Goal: Information Seeking & Learning: Learn about a topic

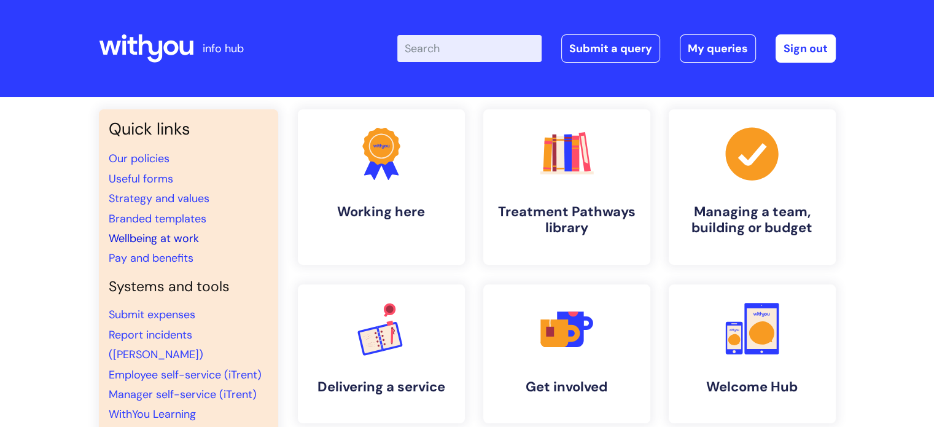
click at [144, 236] on link "Wellbeing at work" at bounding box center [154, 238] width 90 height 15
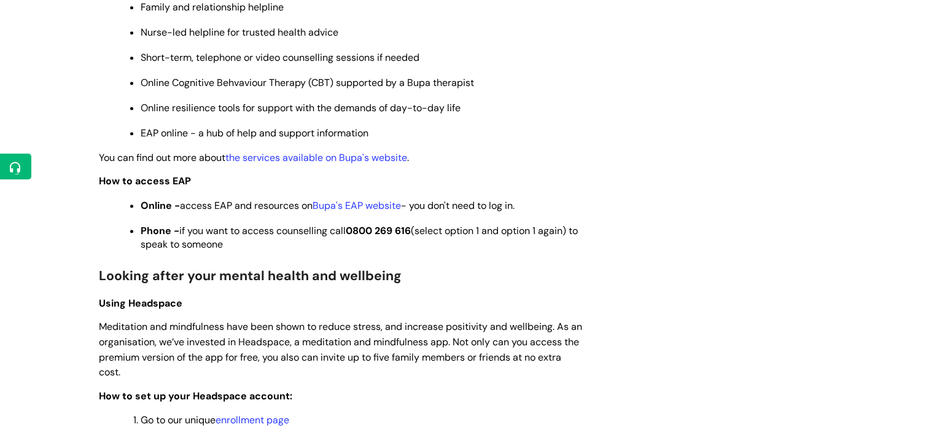
scroll to position [701, 0]
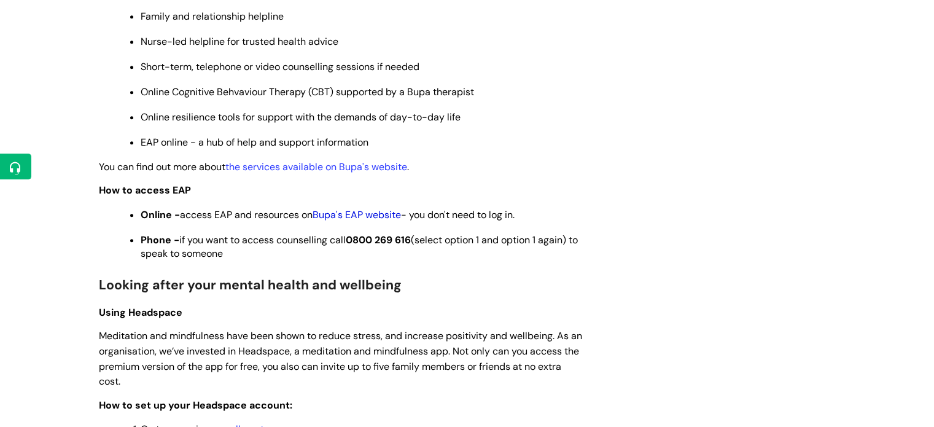
click at [372, 221] on link "Bupa's EAP website" at bounding box center [357, 214] width 88 height 13
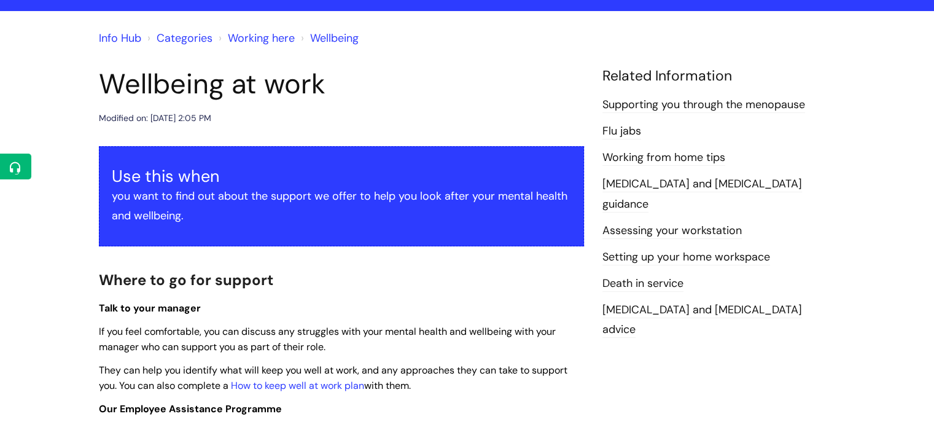
scroll to position [70, 0]
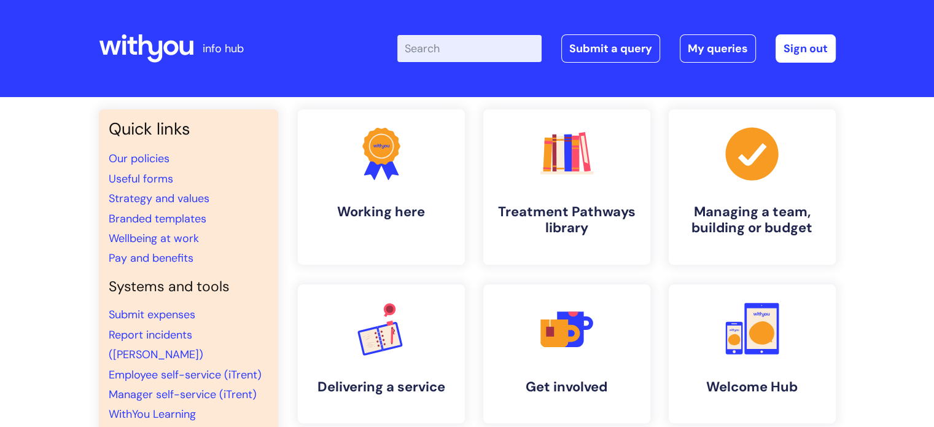
click at [460, 49] on input "Enter your search term here..." at bounding box center [469, 48] width 144 height 27
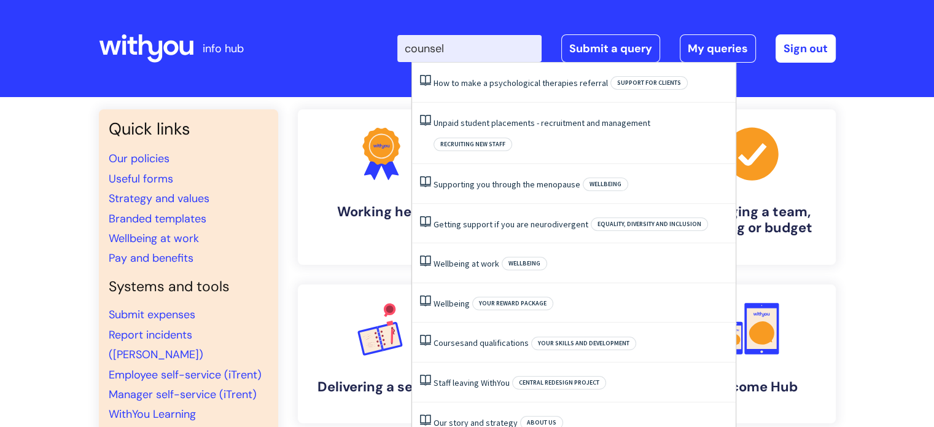
type input "counsell"
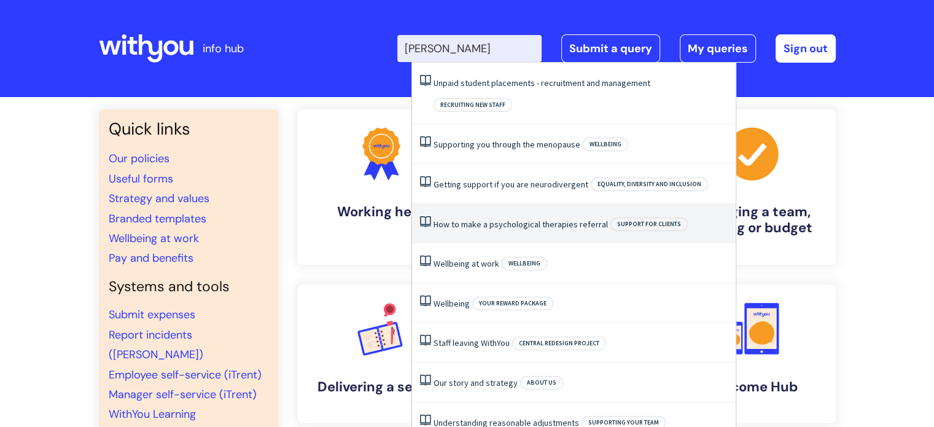
click at [520, 219] on link "How to make a psychological therapies referral" at bounding box center [520, 224] width 174 height 11
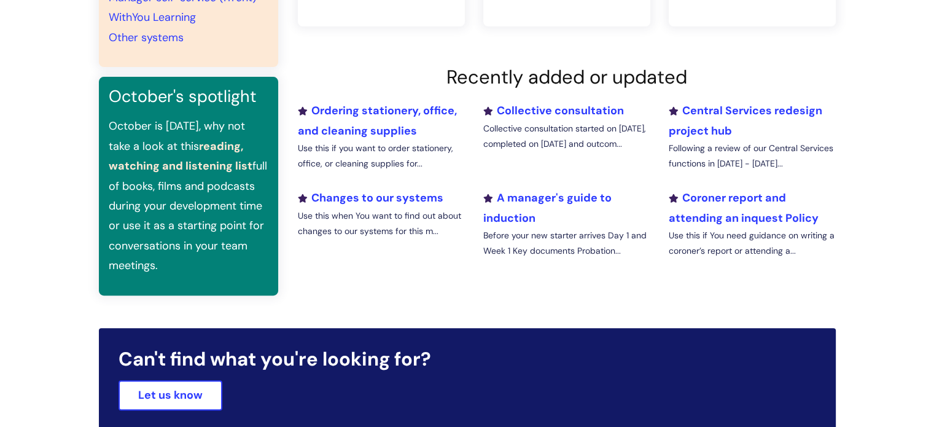
scroll to position [381, 0]
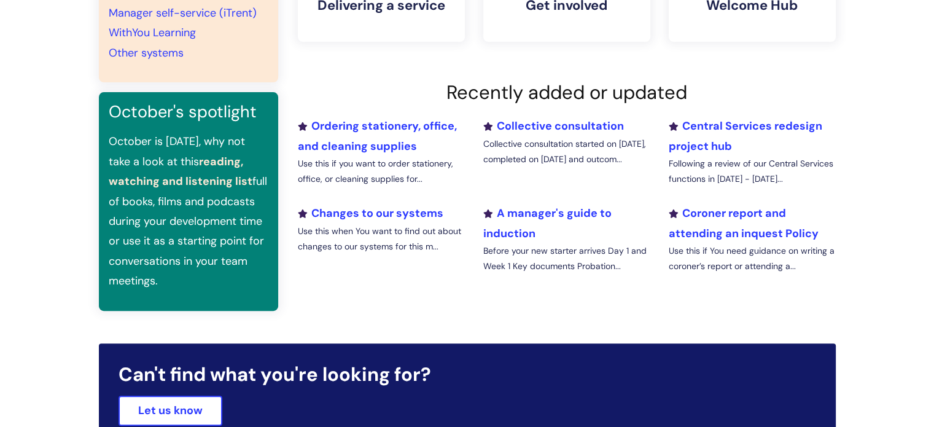
drag, startPoint x: 933, startPoint y: 282, endPoint x: 930, endPoint y: 262, distance: 20.6
click at [930, 263] on div "Quick links Our policies Useful forms Strategy and values Branded templates Wel…" at bounding box center [467, 29] width 934 height 627
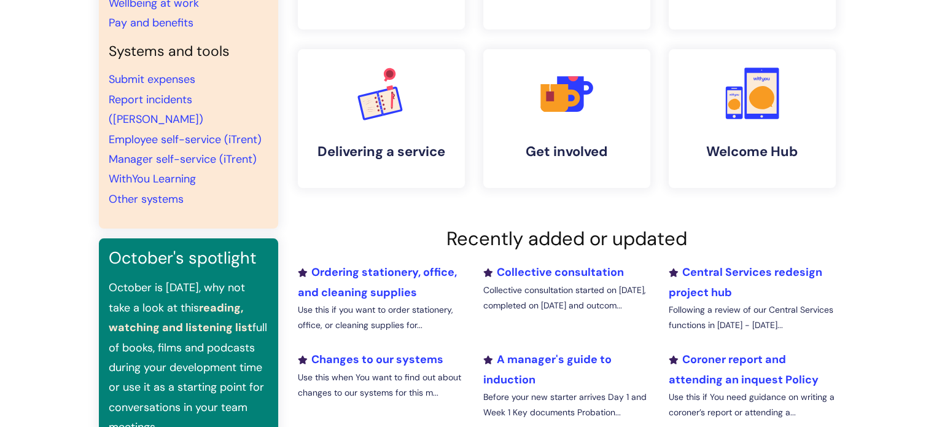
scroll to position [233, 0]
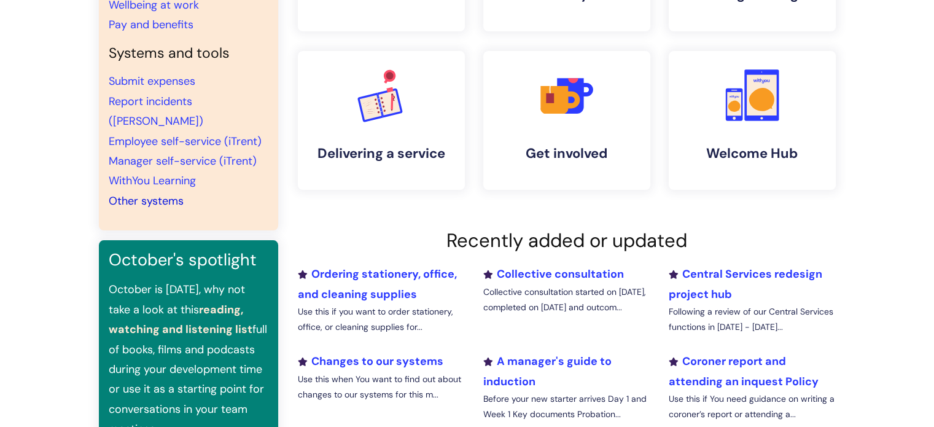
click at [168, 193] on link "Other systems" at bounding box center [146, 200] width 75 height 15
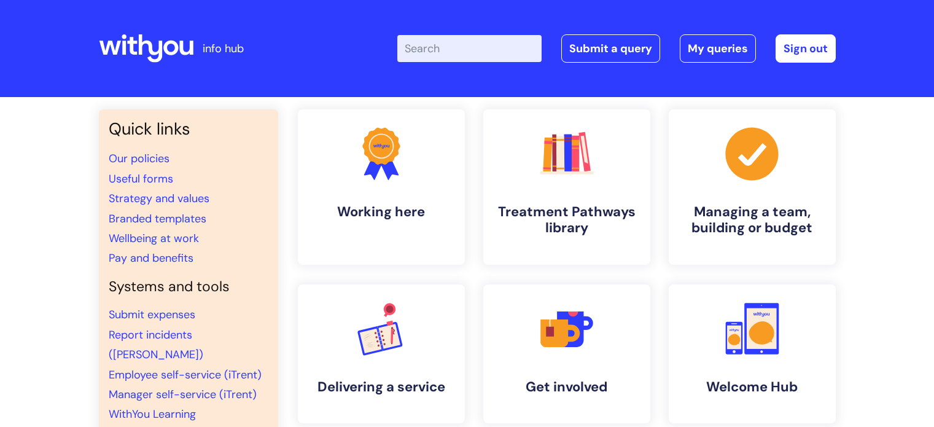
scroll to position [233, 0]
